Goal: Information Seeking & Learning: Understand process/instructions

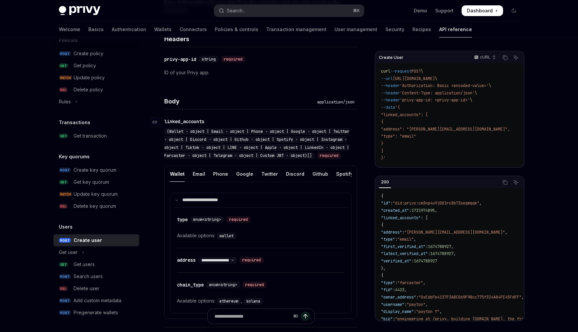
scroll to position [186, 0]
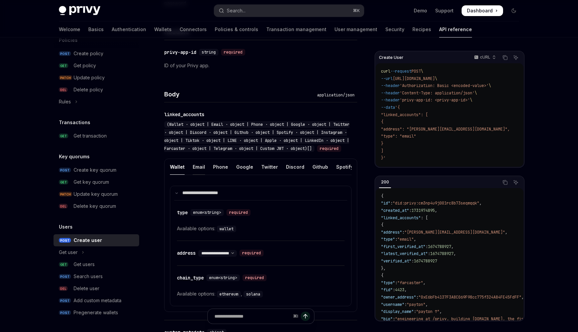
click at [199, 174] on div "Email" at bounding box center [199, 167] width 12 height 16
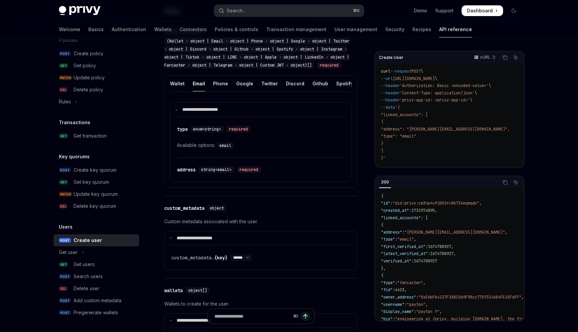
scroll to position [270, 0]
click at [241, 87] on div "Google" at bounding box center [244, 83] width 17 height 16
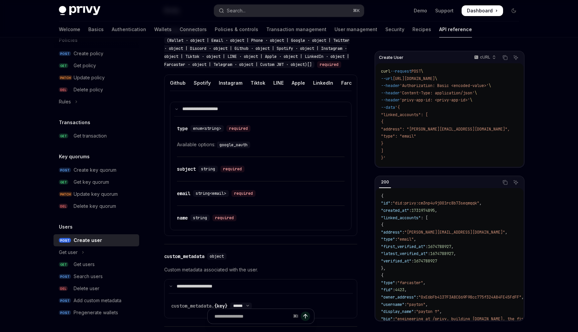
scroll to position [0, 147]
click at [294, 91] on div "Apple" at bounding box center [293, 83] width 13 height 16
type textarea "*"
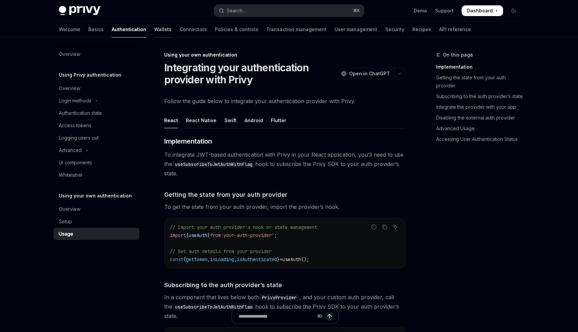
click at [154, 31] on link "Wallets" at bounding box center [162, 29] width 17 height 16
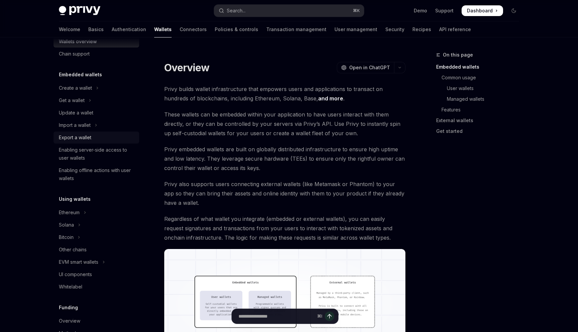
scroll to position [16, 0]
click at [87, 88] on div "Create a wallet" at bounding box center [75, 88] width 33 height 8
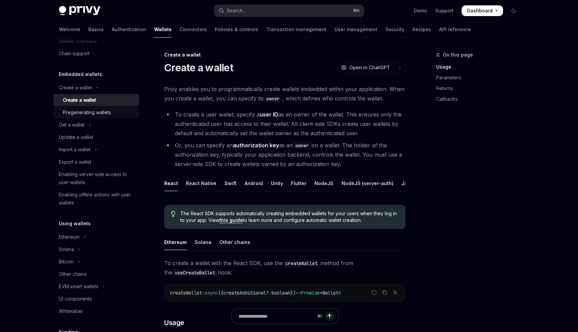
click at [93, 112] on div "Pregenerating wallets" at bounding box center [87, 112] width 48 height 8
type textarea "*"
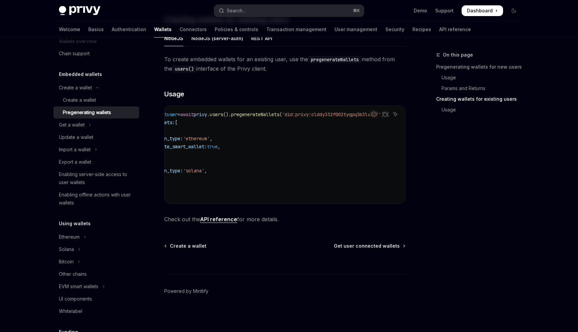
scroll to position [0, 21]
